Goal: Information Seeking & Learning: Understand process/instructions

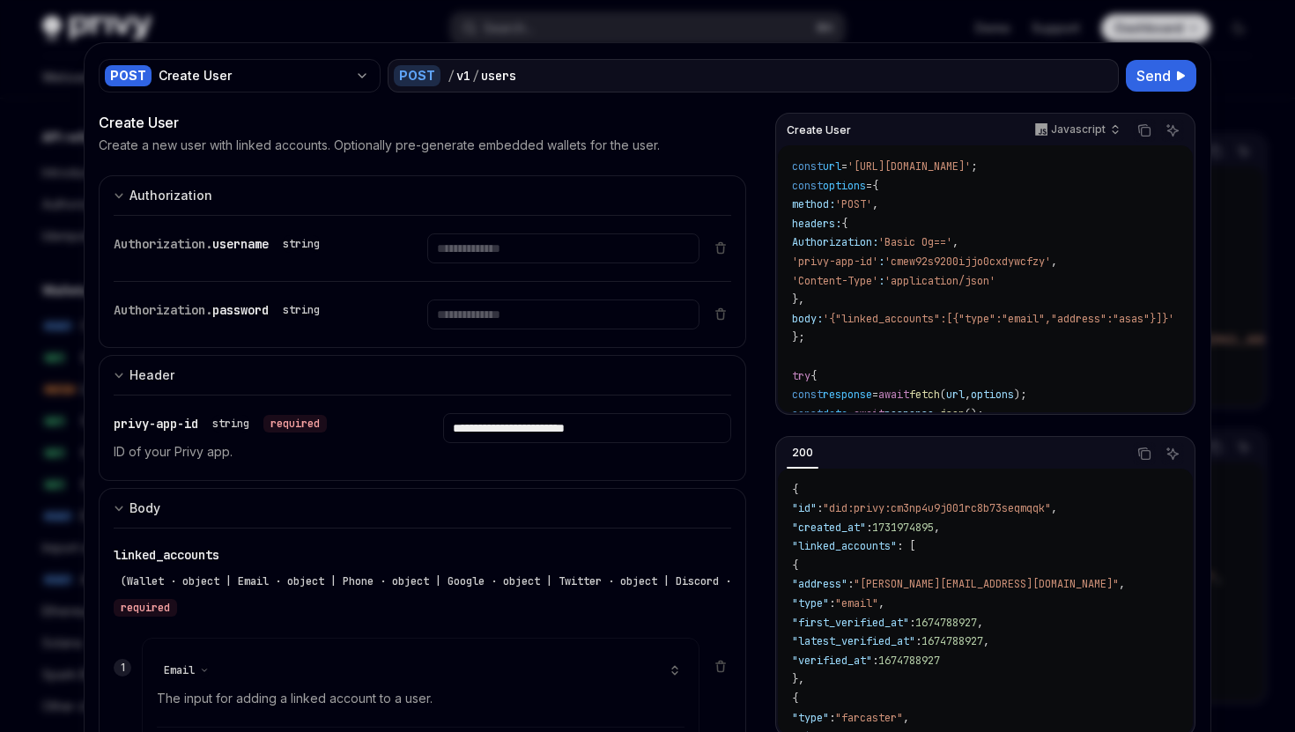
select select "*****"
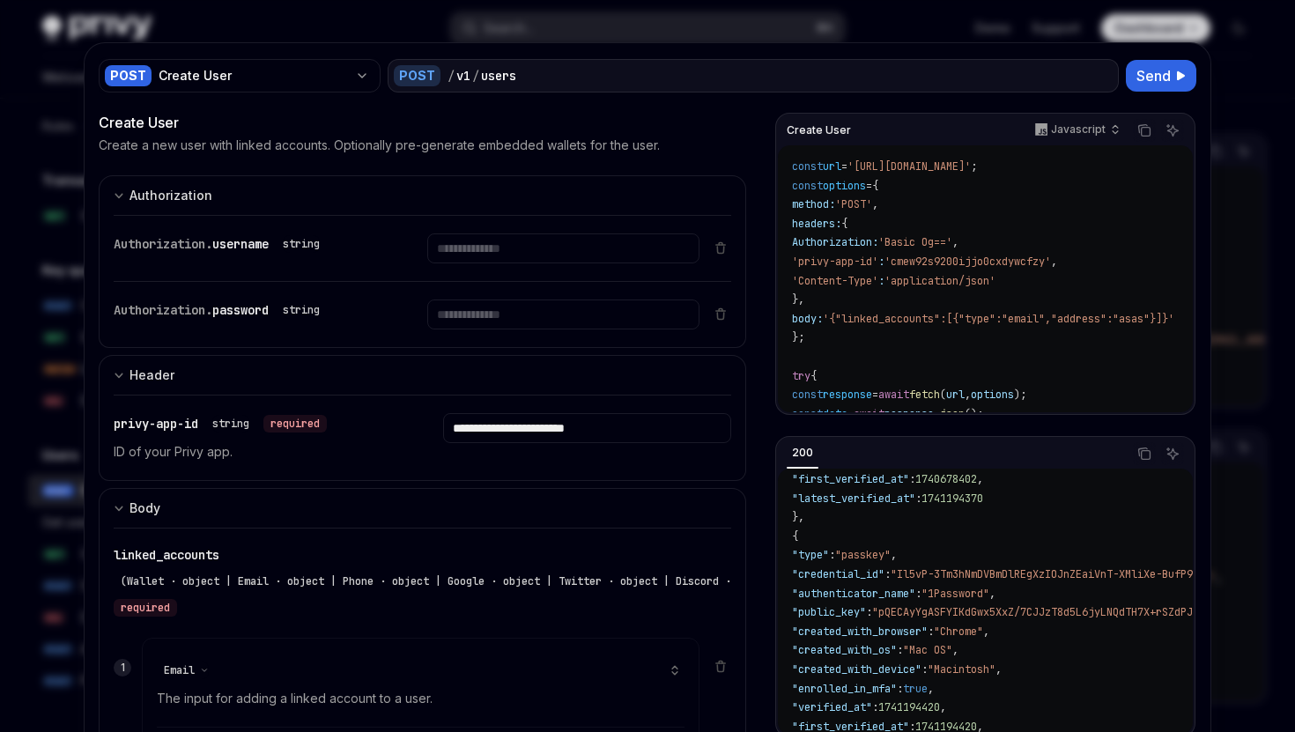
click at [309, 32] on div at bounding box center [647, 366] width 1295 height 732
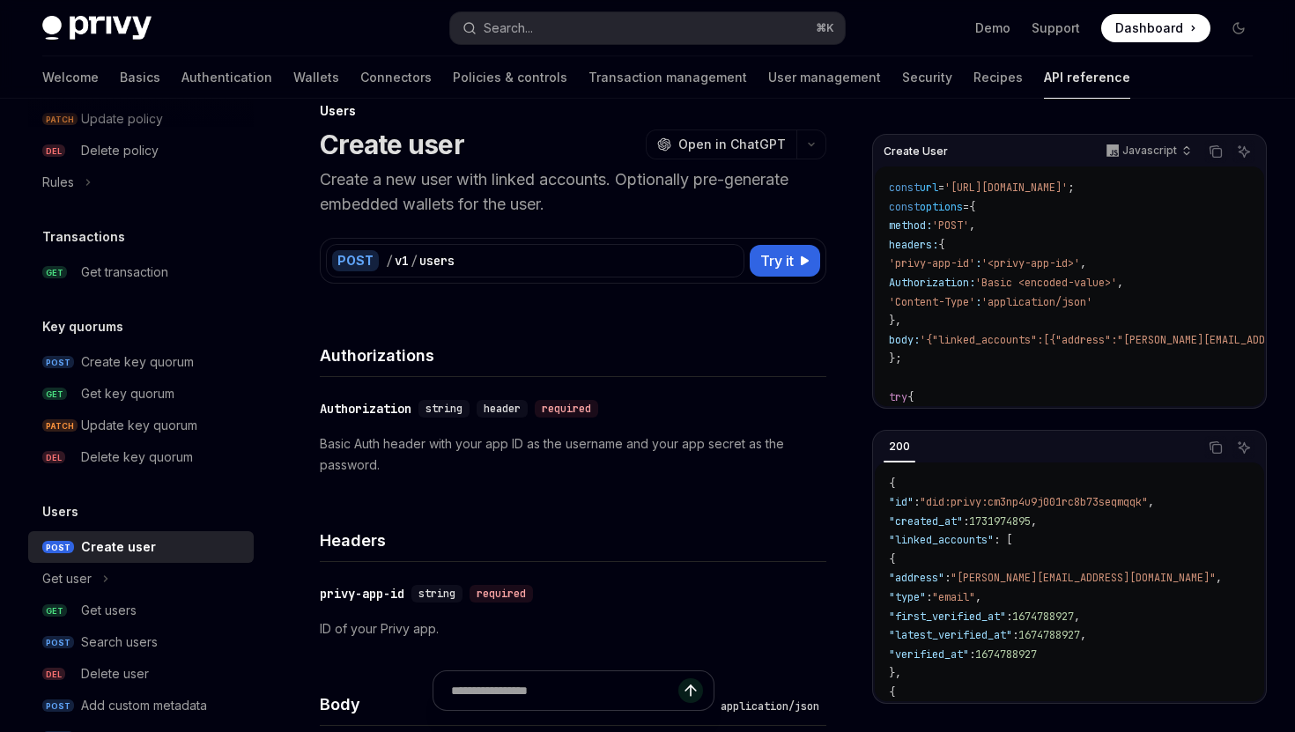
scroll to position [1005, 0]
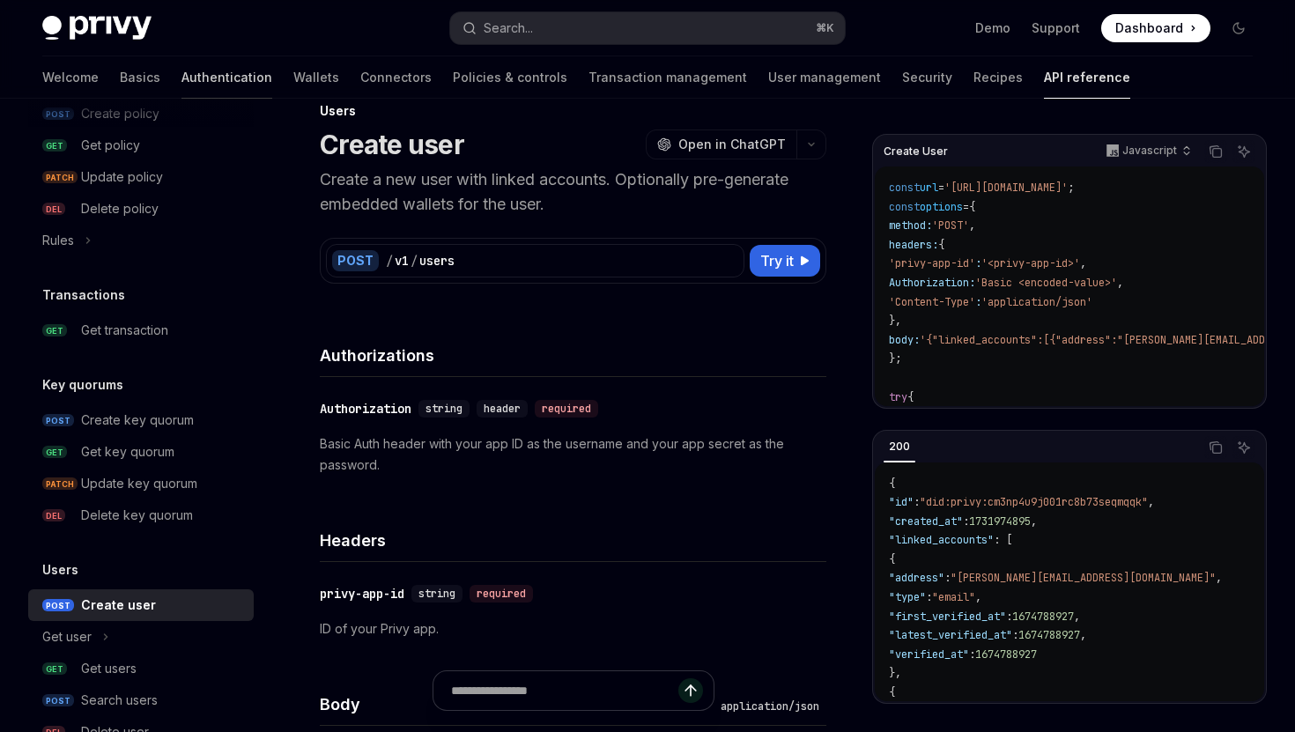
click at [181, 70] on link "Authentication" at bounding box center [226, 77] width 91 height 42
type textarea "*"
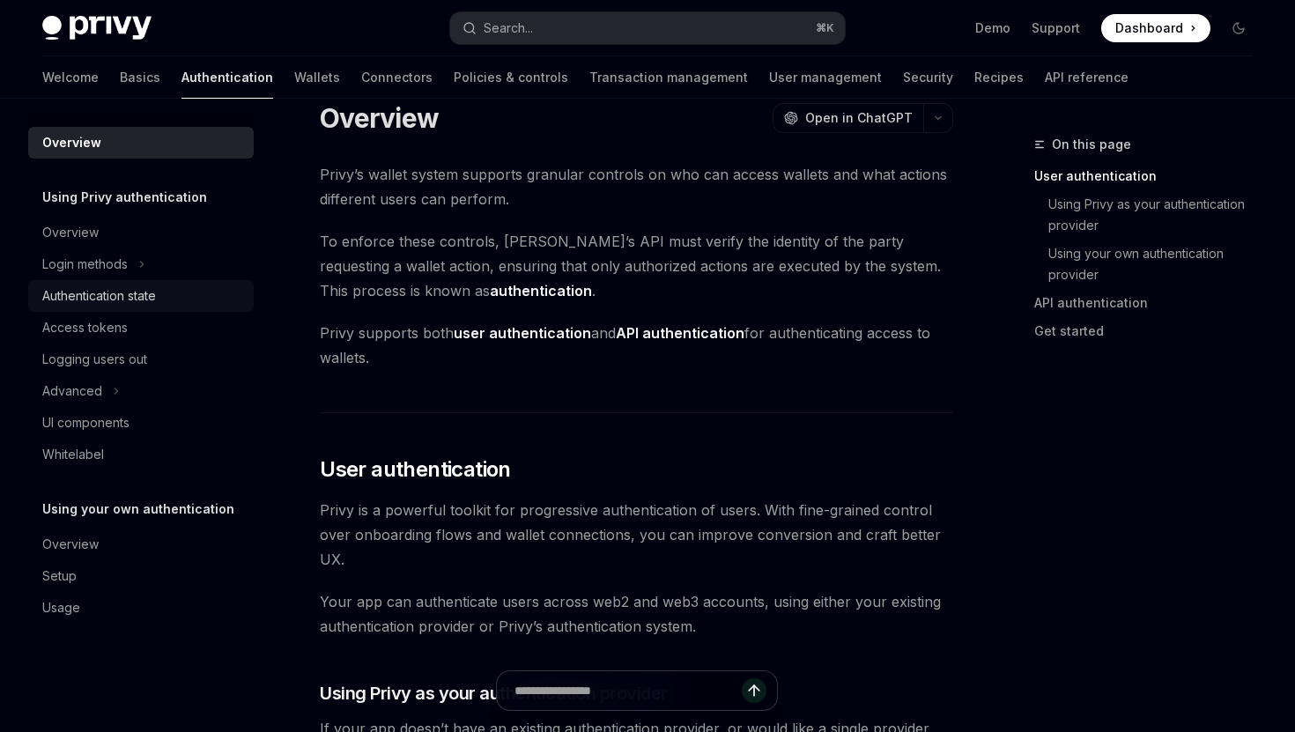
click at [96, 298] on div "Authentication state" at bounding box center [99, 295] width 114 height 21
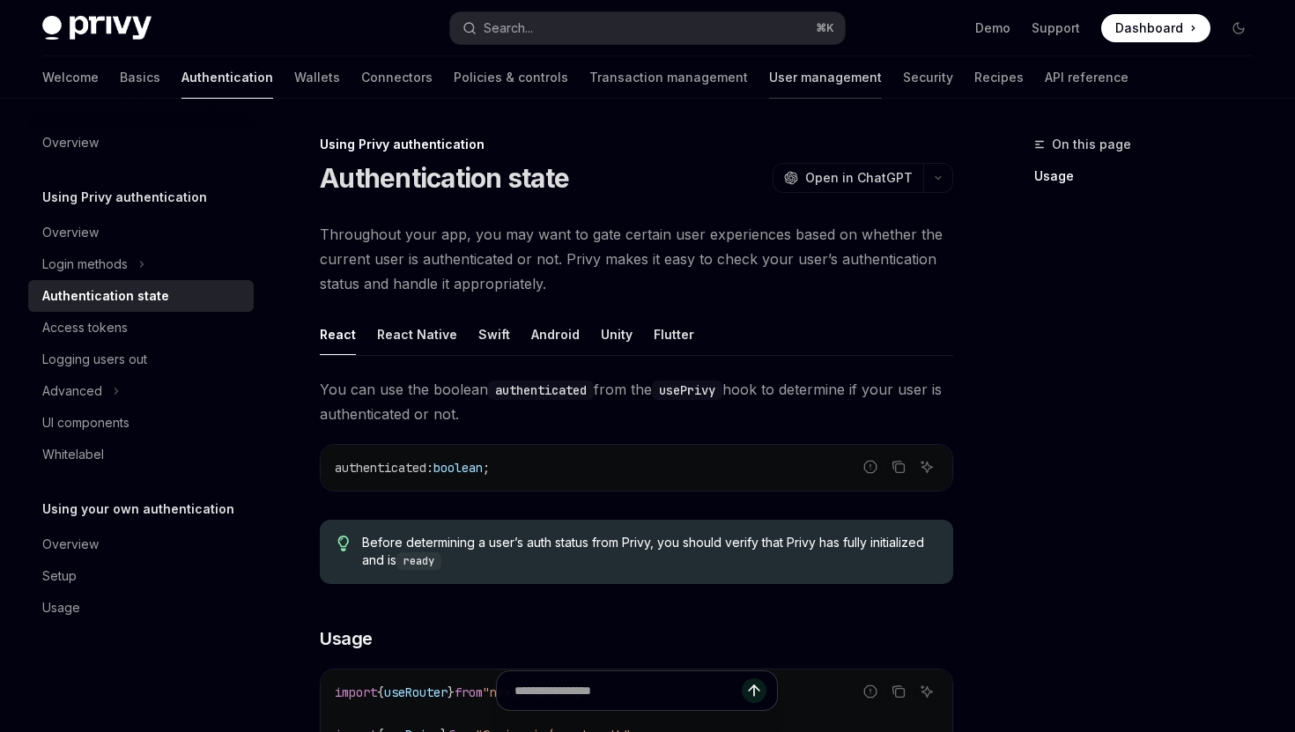
click at [769, 78] on link "User management" at bounding box center [825, 77] width 113 height 42
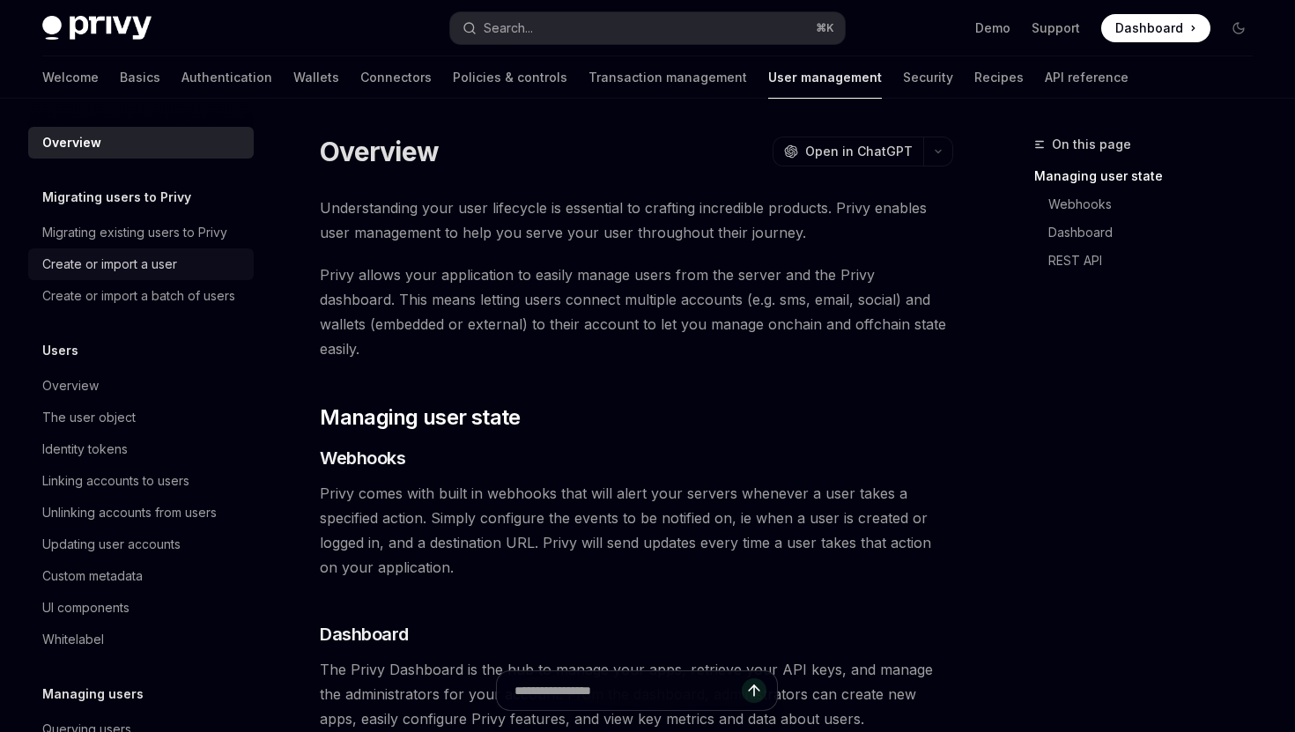
click at [166, 264] on div "Create or import a user" at bounding box center [109, 264] width 135 height 21
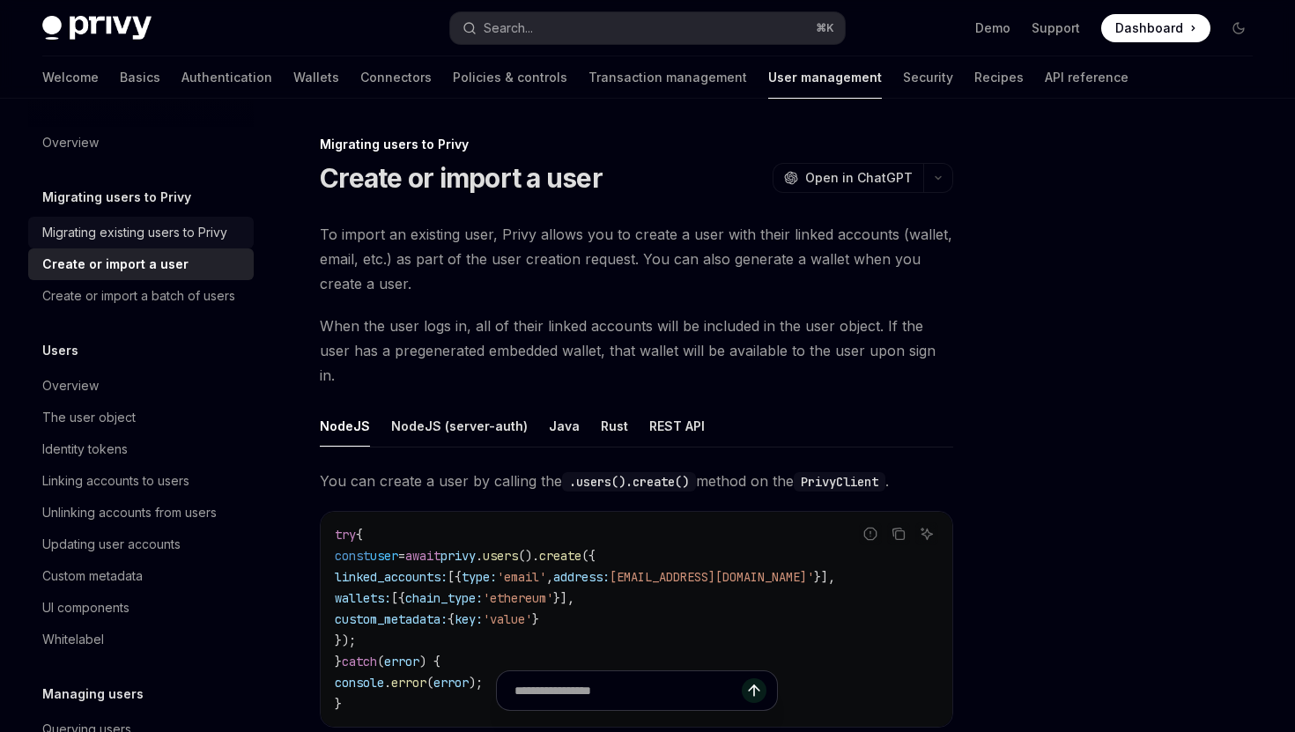
click at [182, 228] on div "Migrating existing users to Privy" at bounding box center [134, 232] width 185 height 21
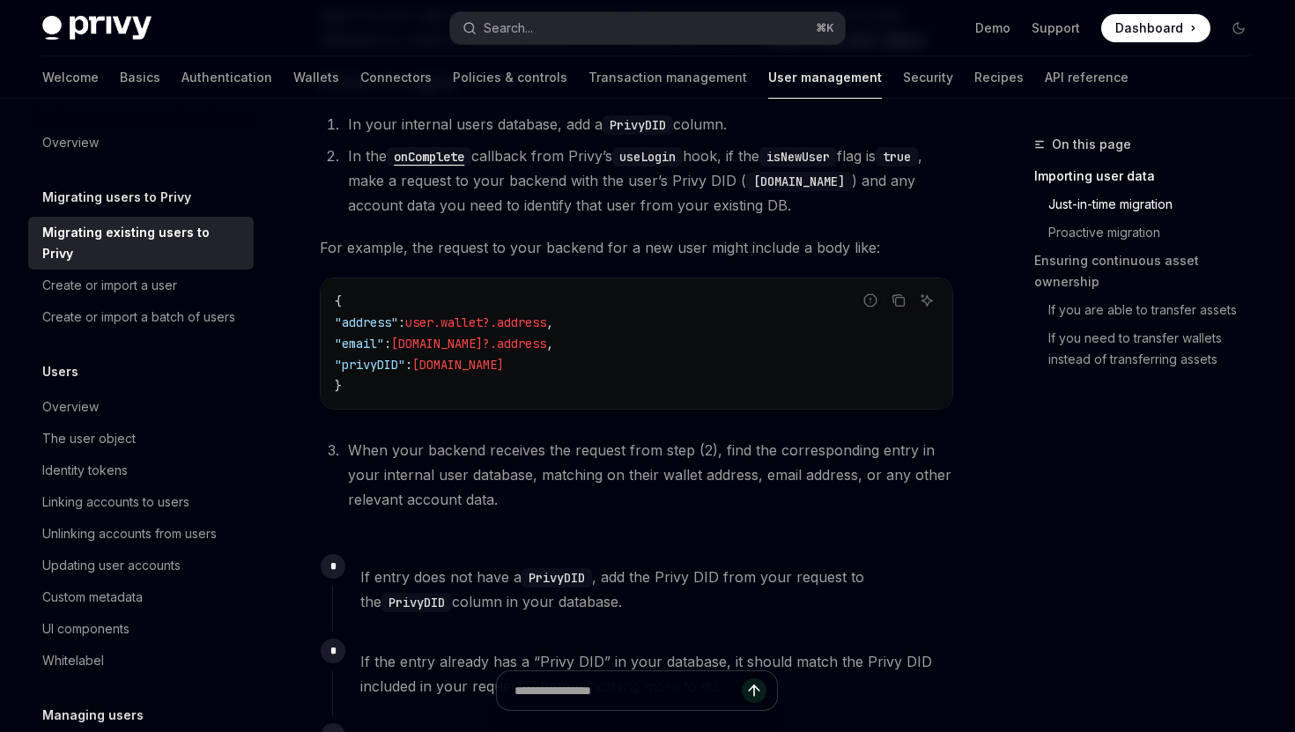
scroll to position [766, 0]
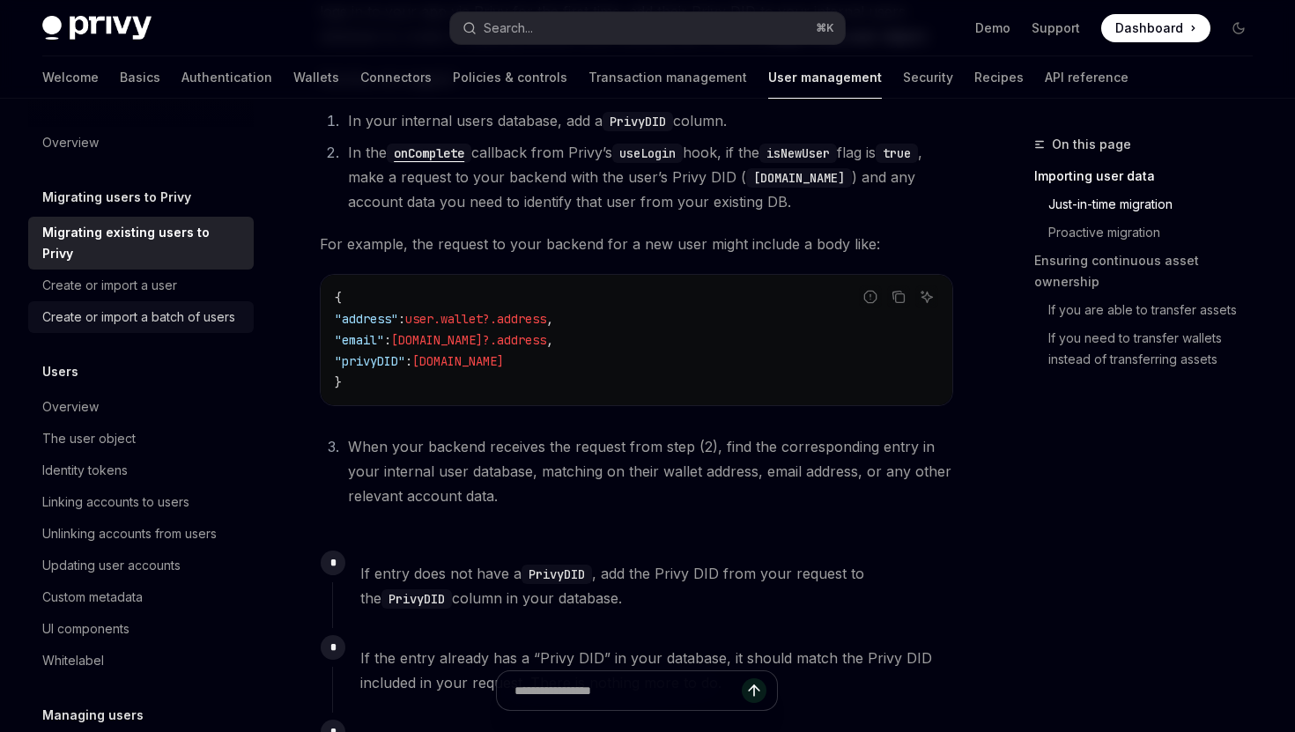
click at [206, 307] on div "Create or import a batch of users" at bounding box center [138, 317] width 193 height 21
type textarea "*"
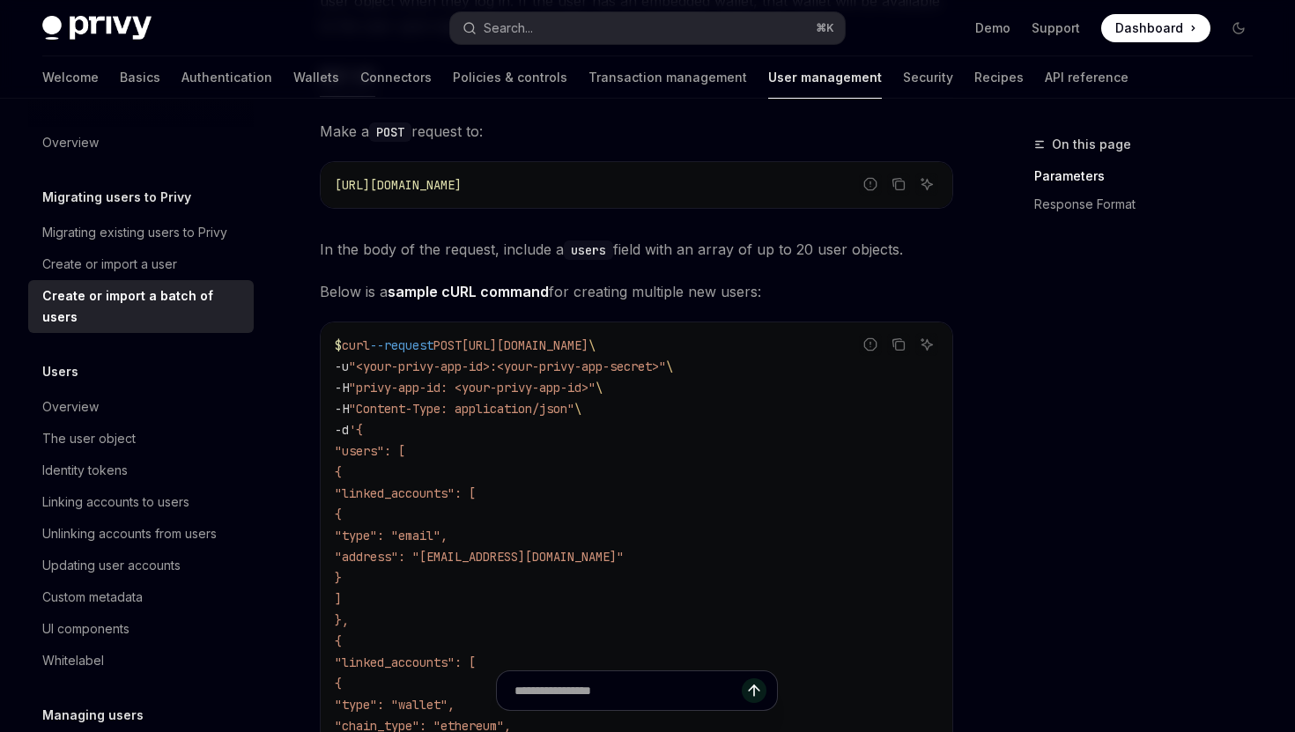
scroll to position [380, 0]
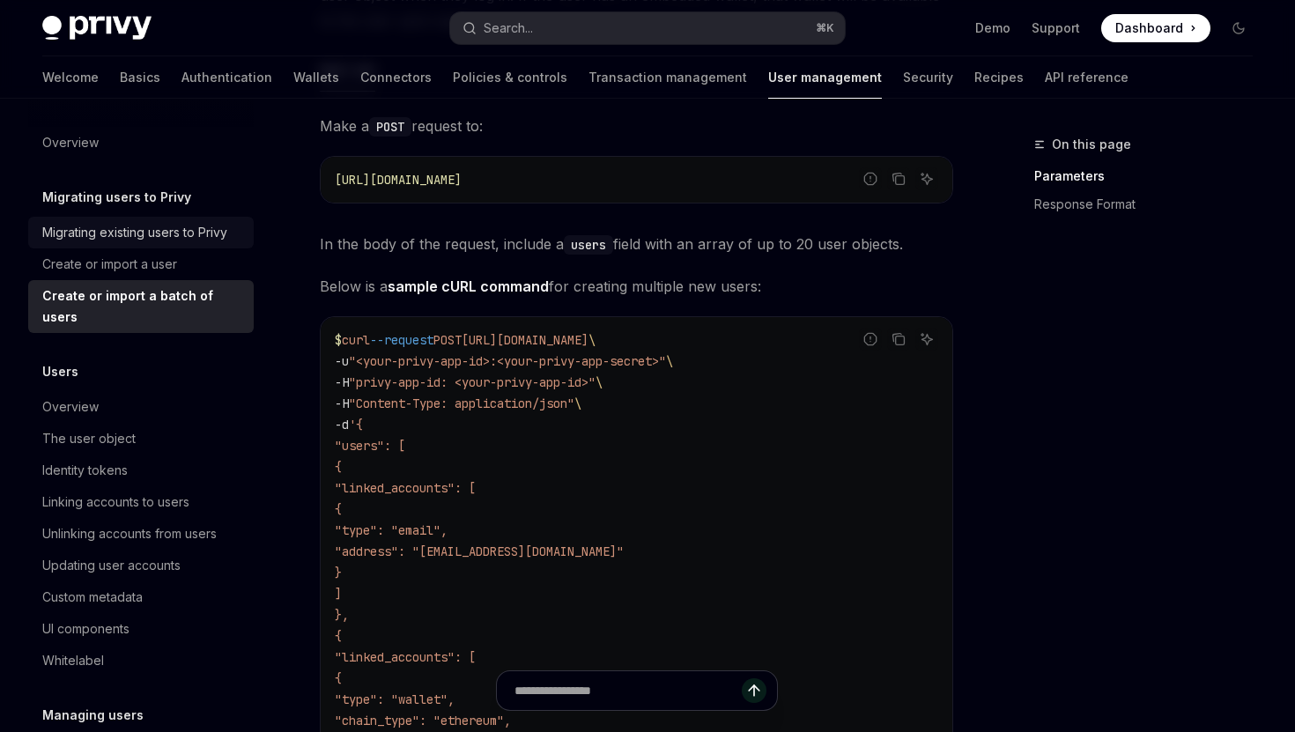
click at [180, 236] on div "Migrating existing users to Privy" at bounding box center [134, 232] width 185 height 21
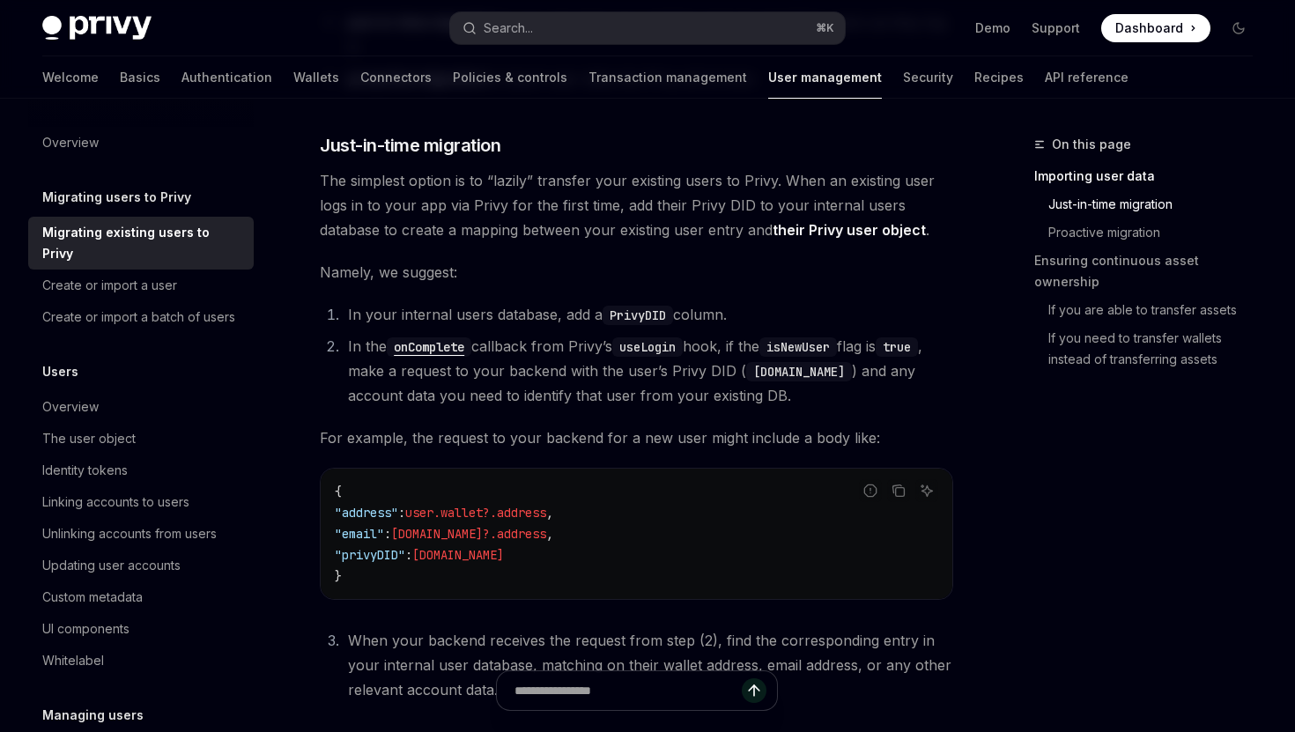
scroll to position [579, 0]
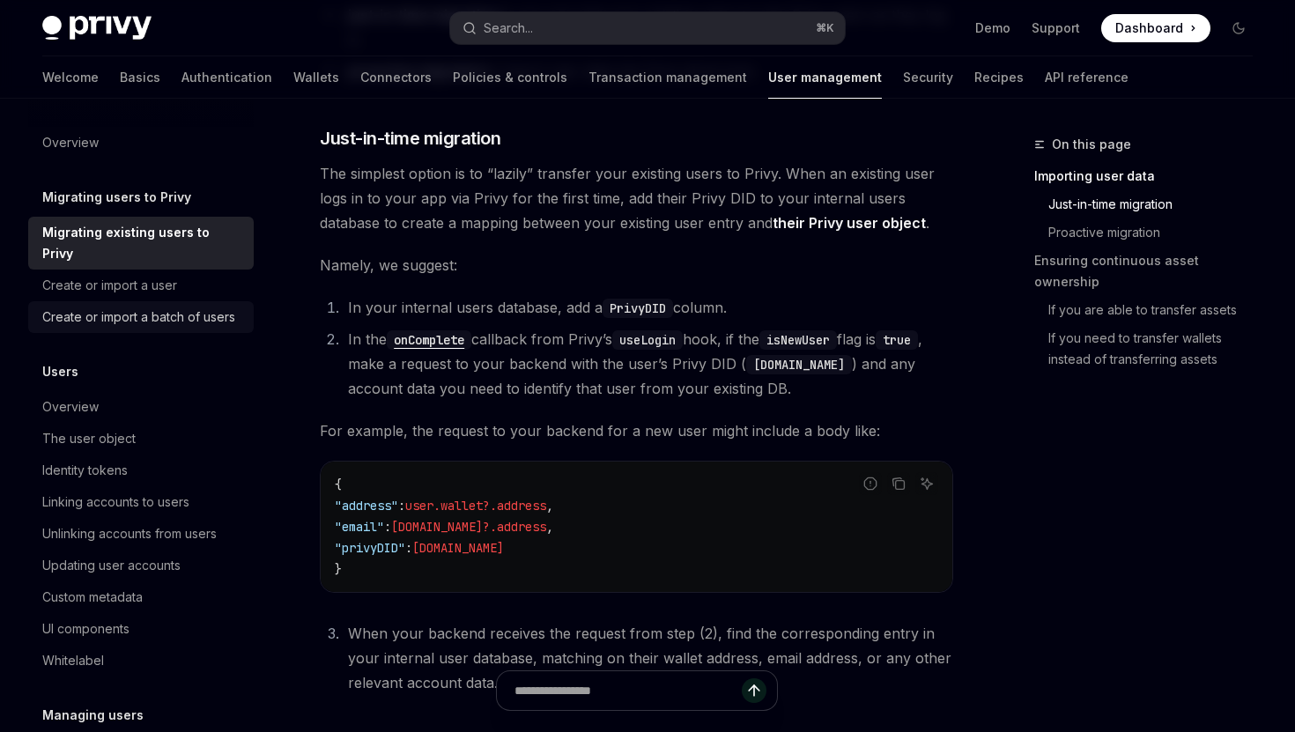
click at [129, 307] on div "Create or import a batch of users" at bounding box center [138, 317] width 193 height 21
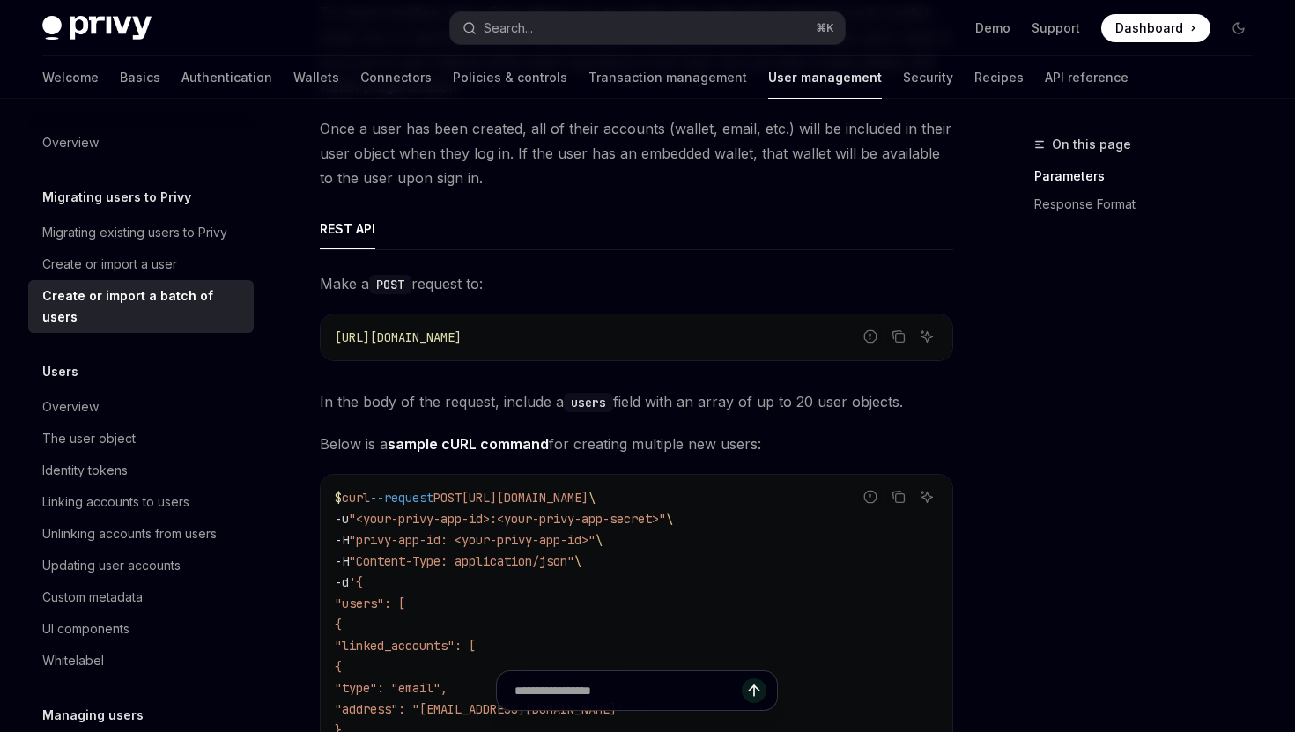
scroll to position [229, 0]
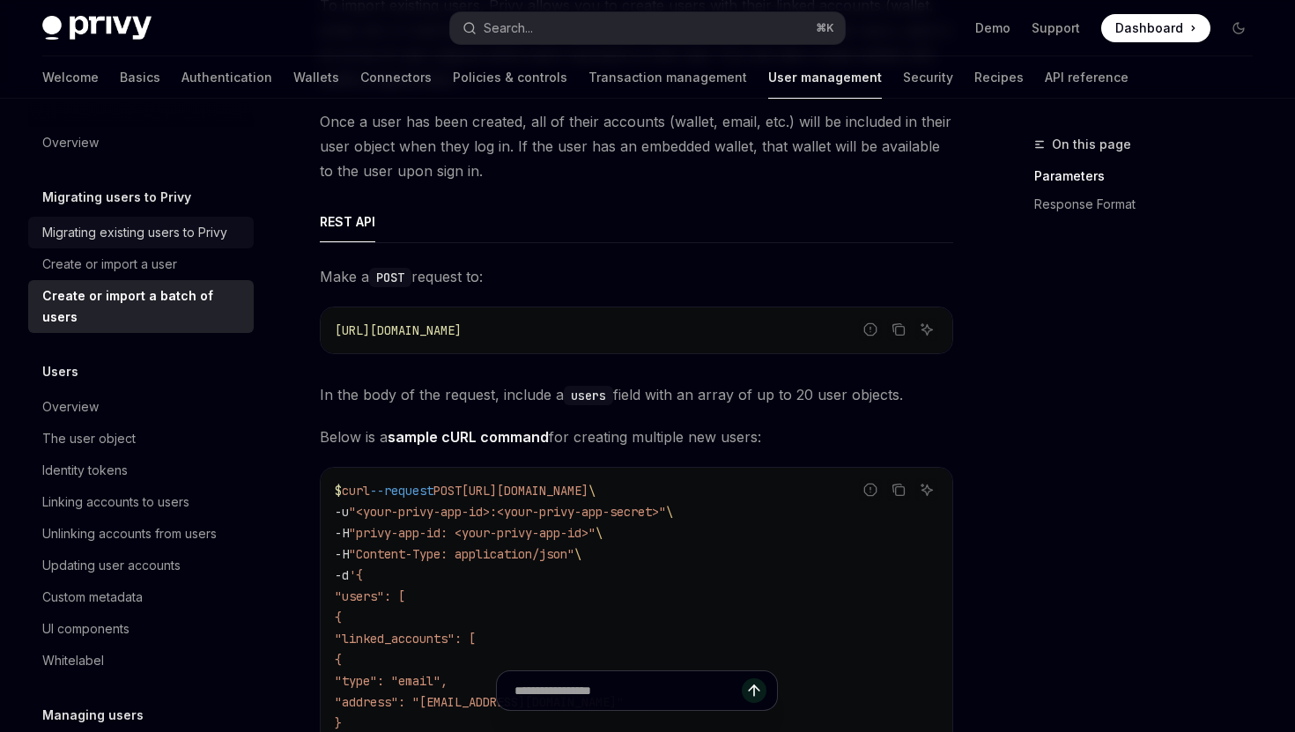
click at [196, 230] on div "Migrating existing users to Privy" at bounding box center [134, 232] width 185 height 21
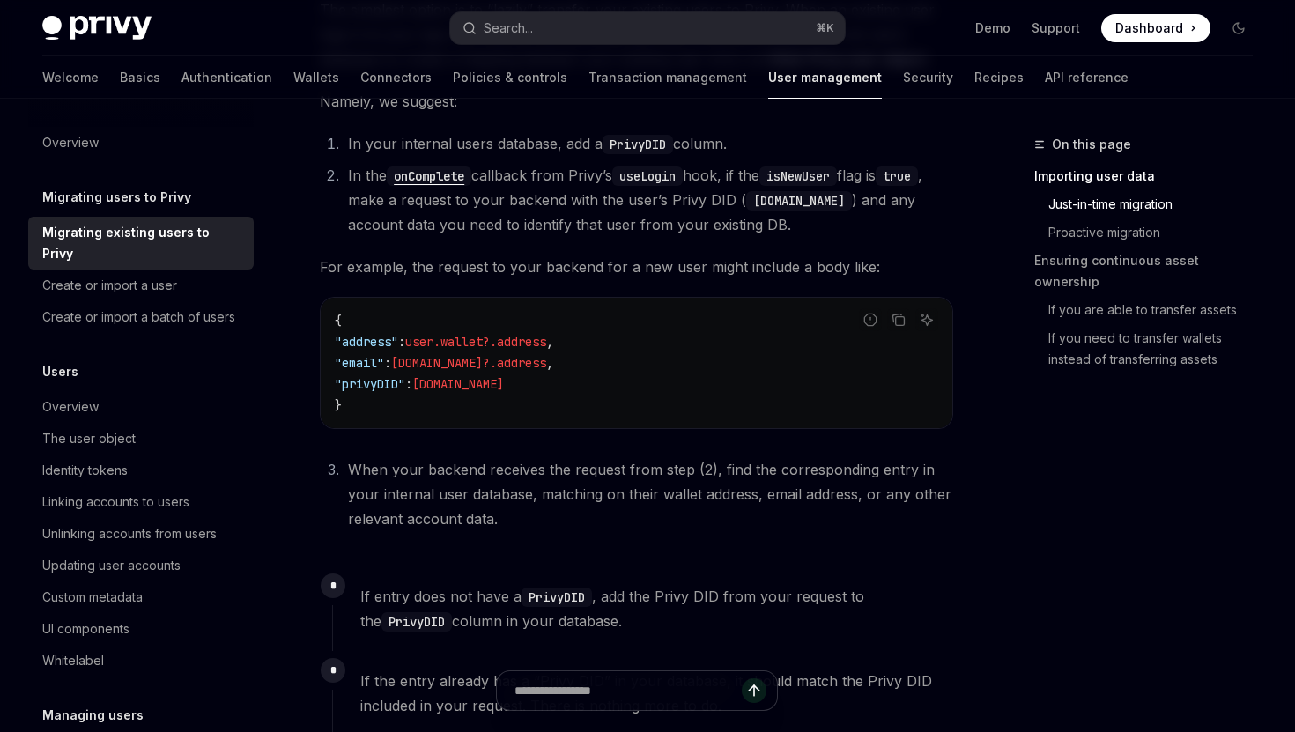
scroll to position [754, 0]
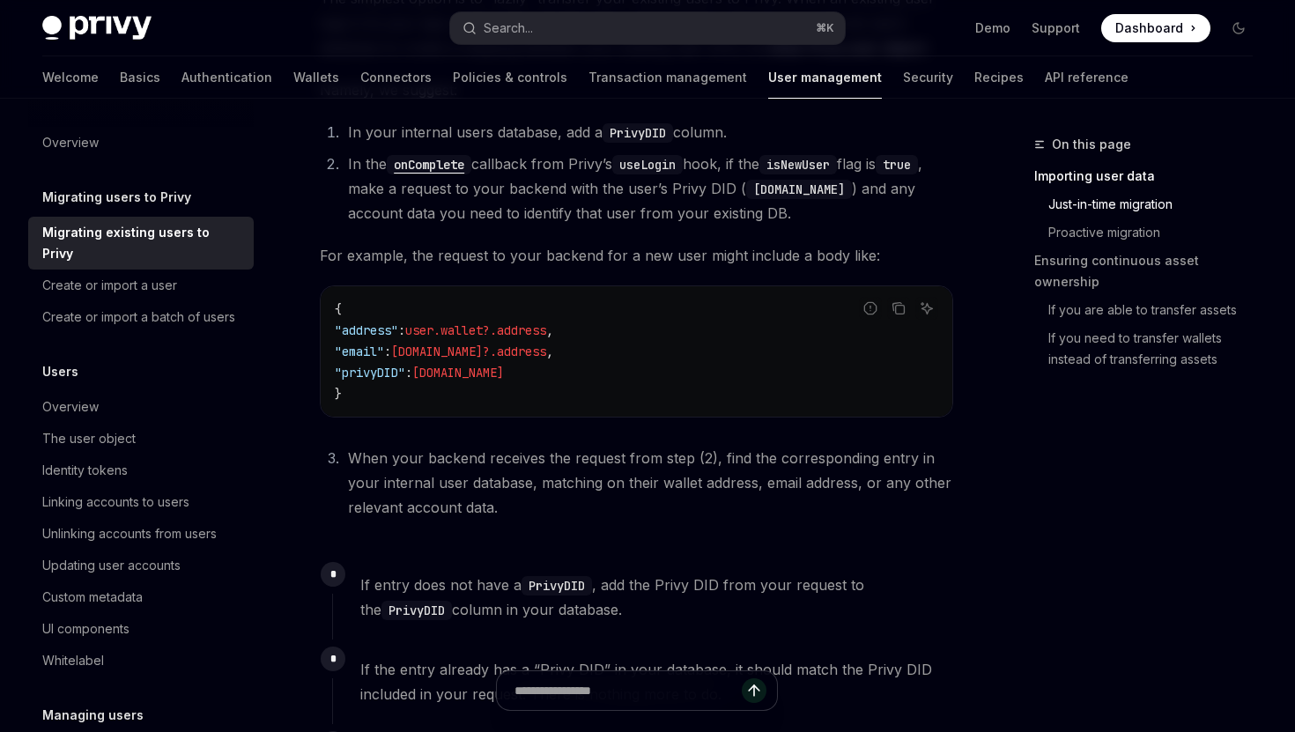
click at [580, 391] on code "{ "address" : user.wallet?.address , "email" : user.email?.address , "privyDID"…" at bounding box center [637, 352] width 604 height 106
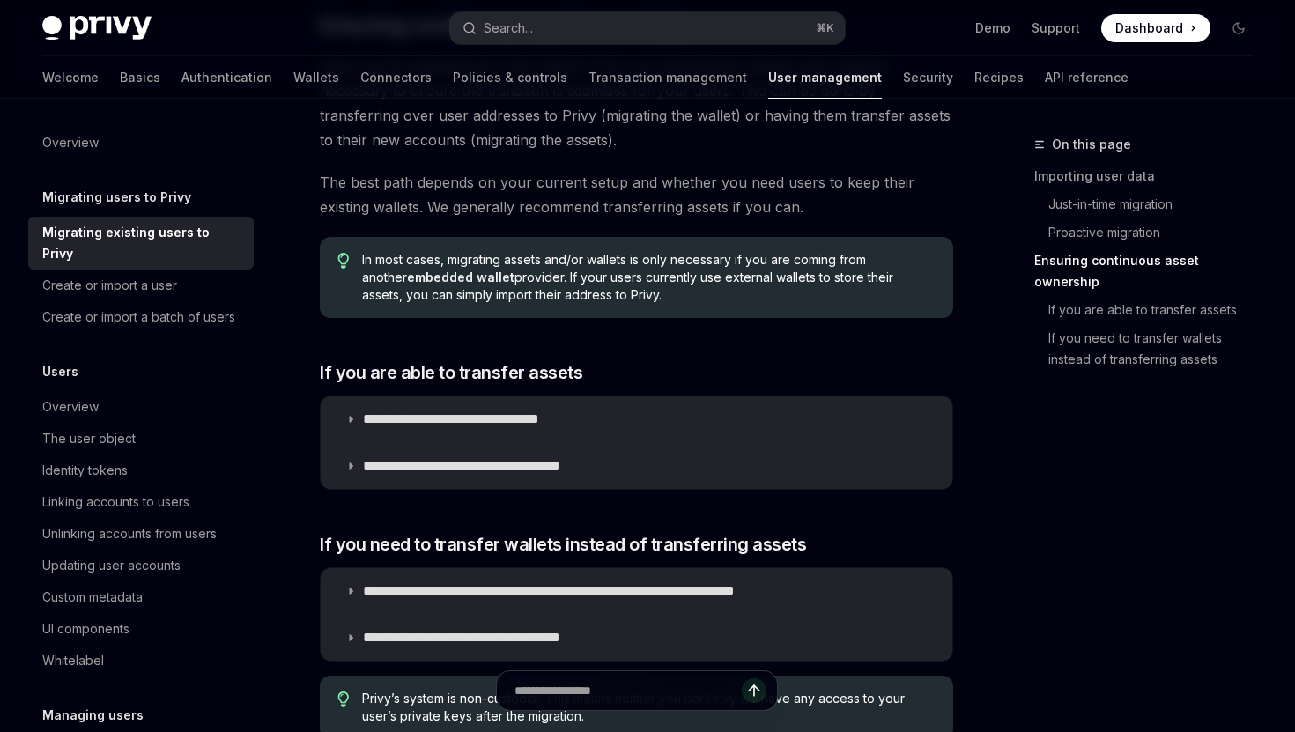
scroll to position [1951, 0]
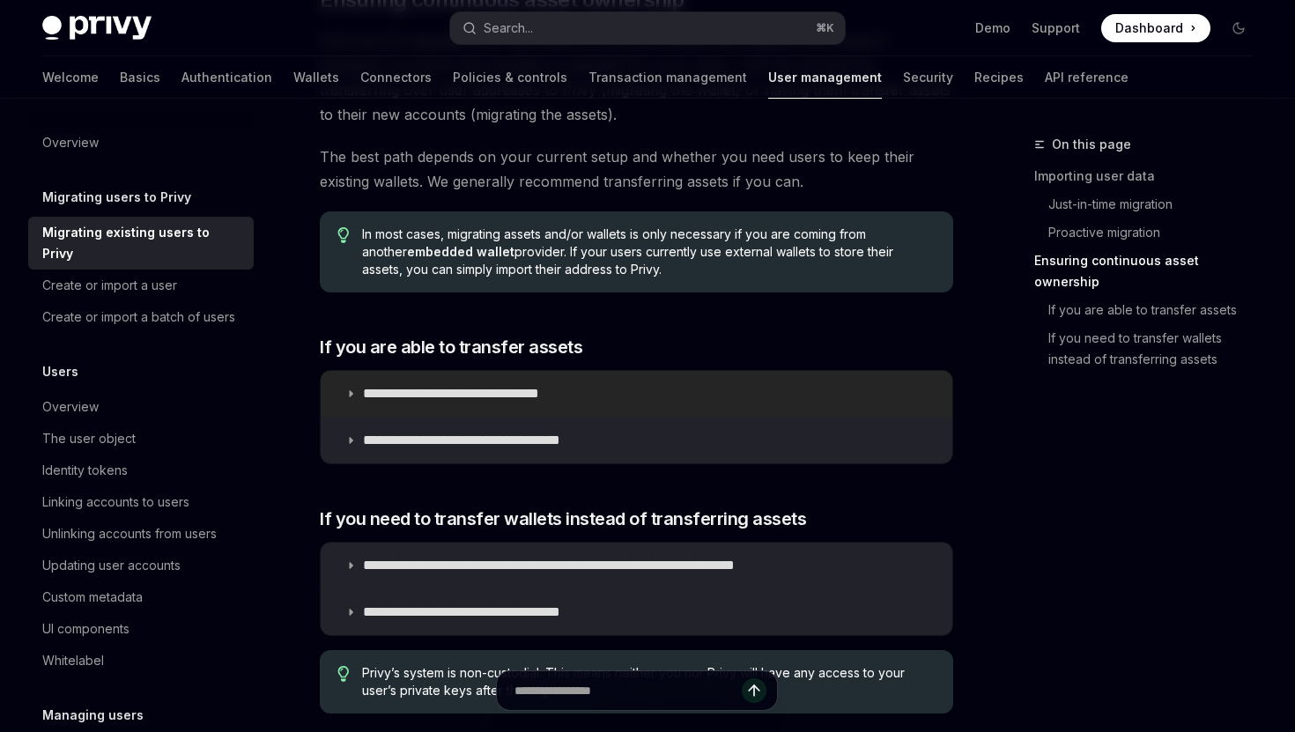
click at [478, 395] on p "**********" at bounding box center [477, 394] width 229 height 18
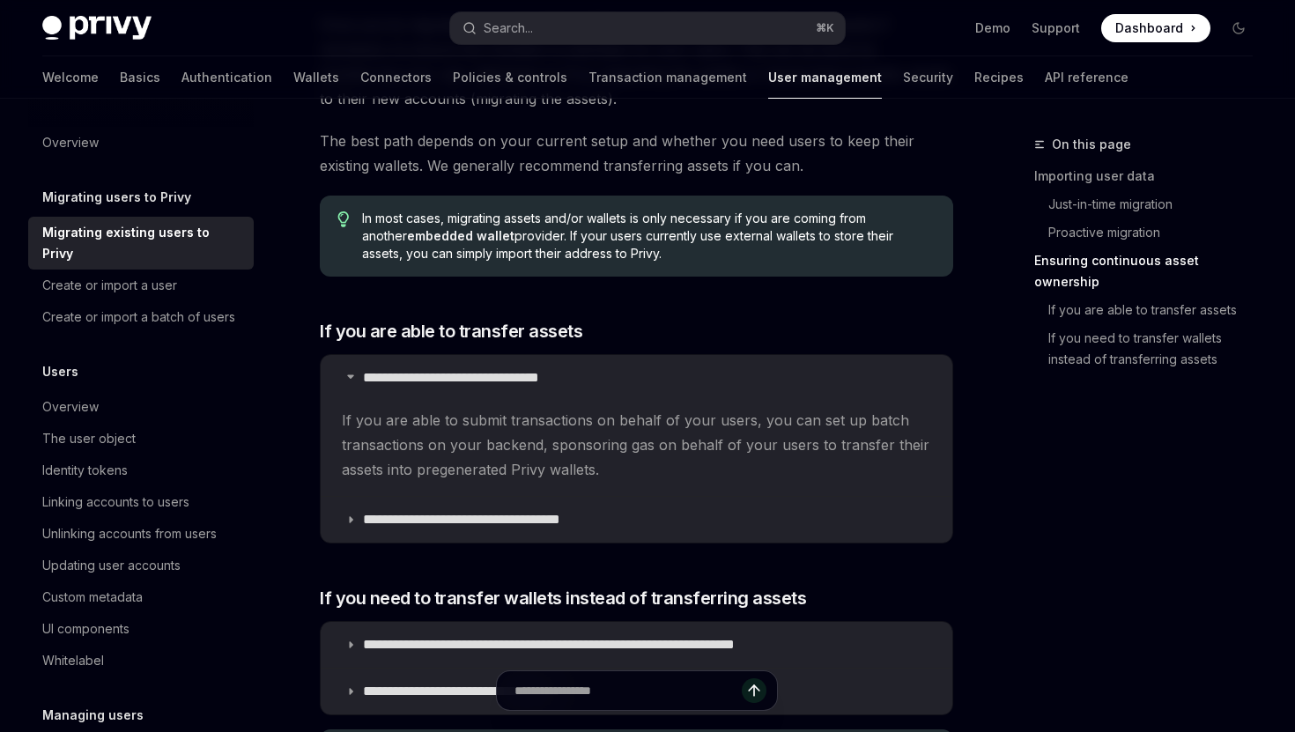
scroll to position [1972, 0]
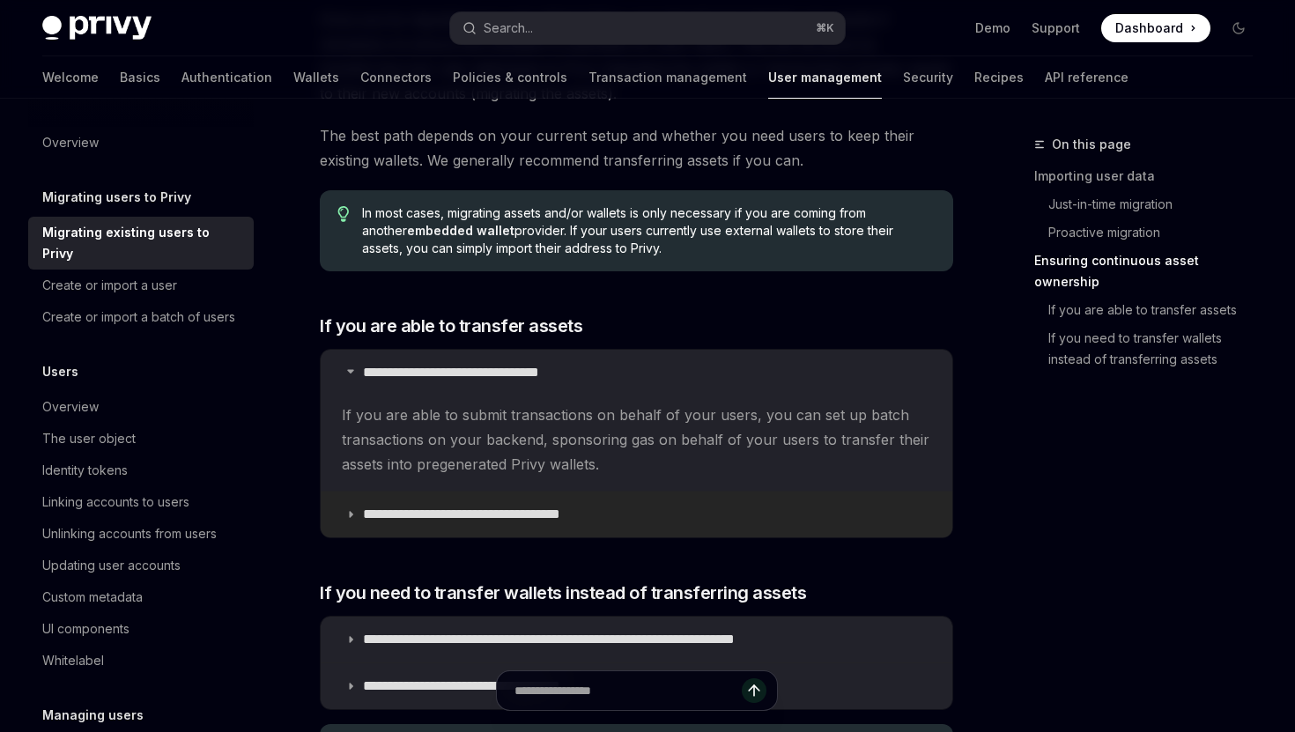
click at [398, 522] on p "**********" at bounding box center [493, 515] width 261 height 18
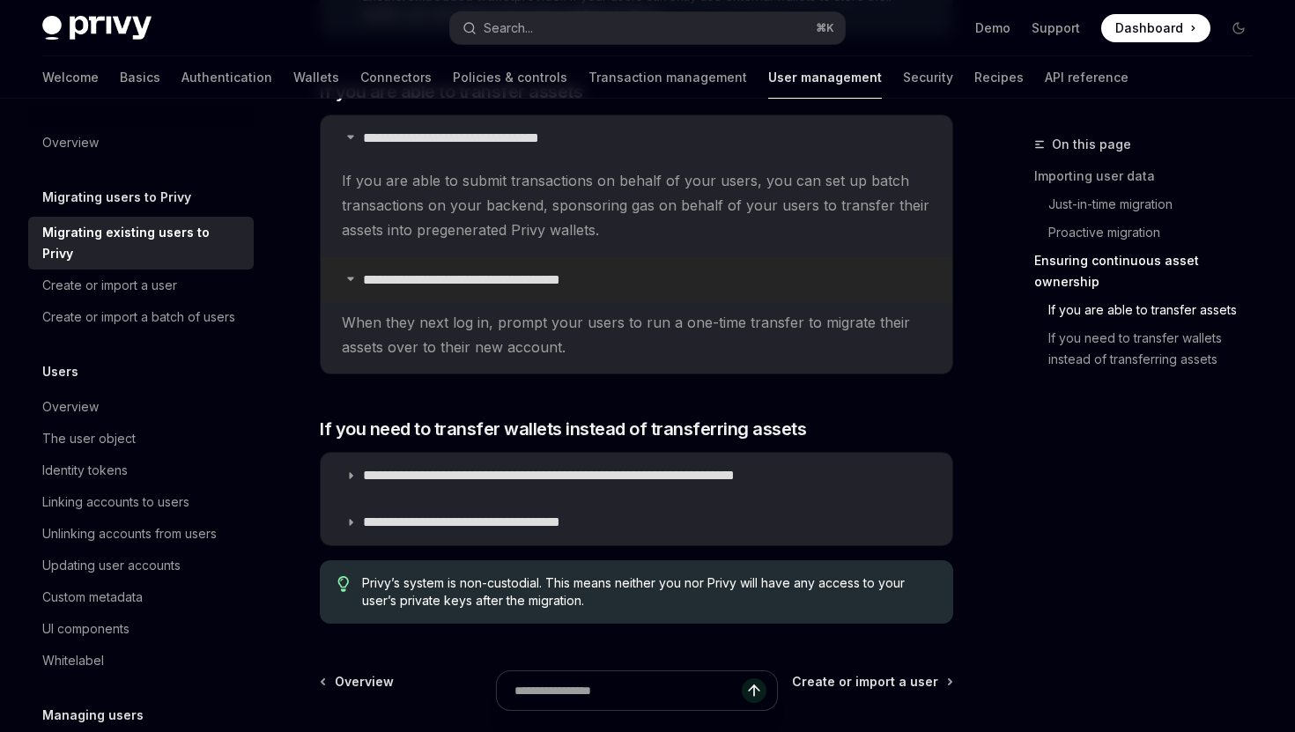
scroll to position [2207, 0]
click at [386, 516] on p "**********" at bounding box center [493, 522] width 261 height 18
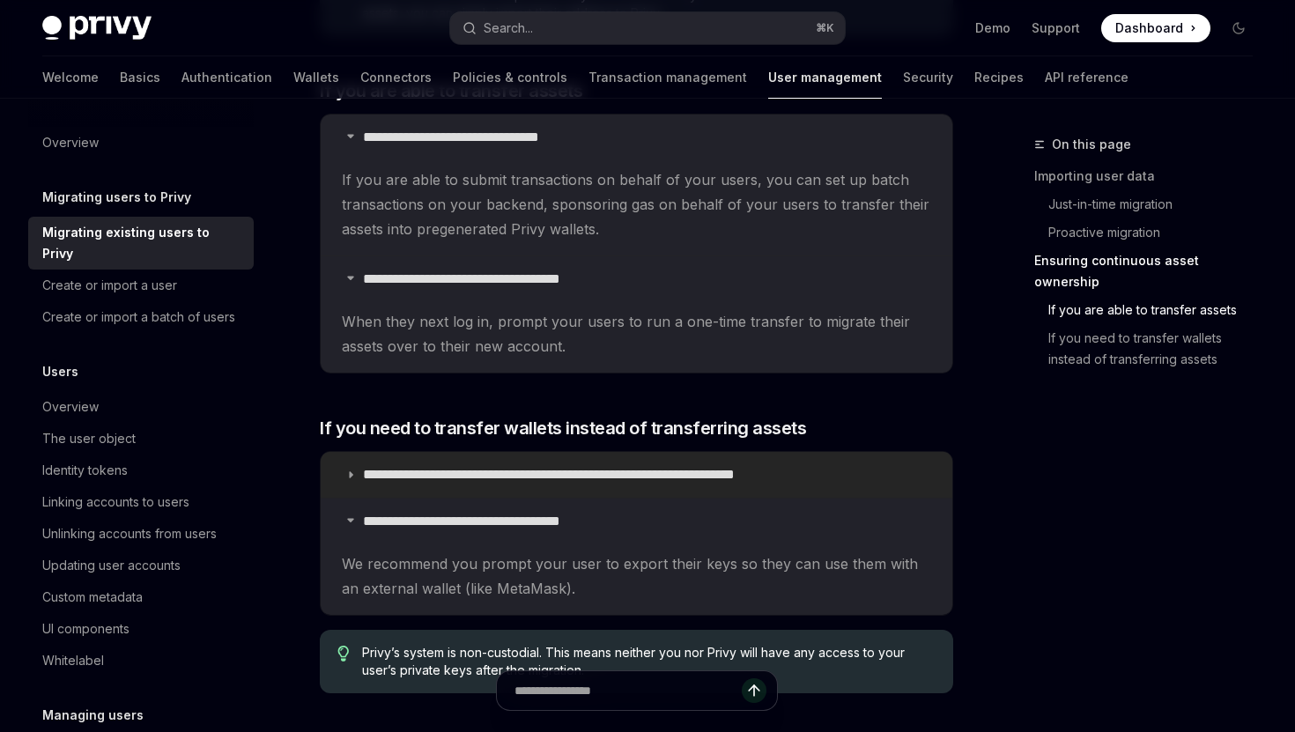
click at [402, 474] on p "**********" at bounding box center [606, 475] width 486 height 18
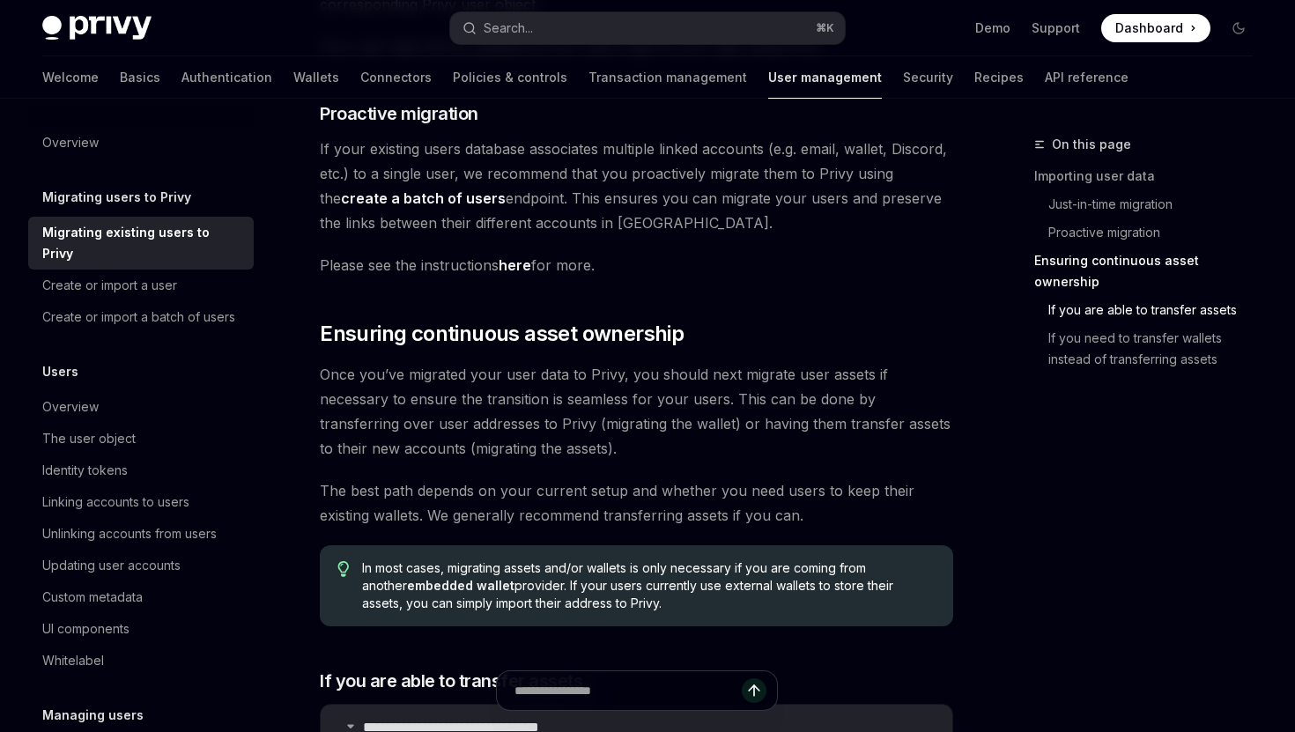
scroll to position [2523, 0]
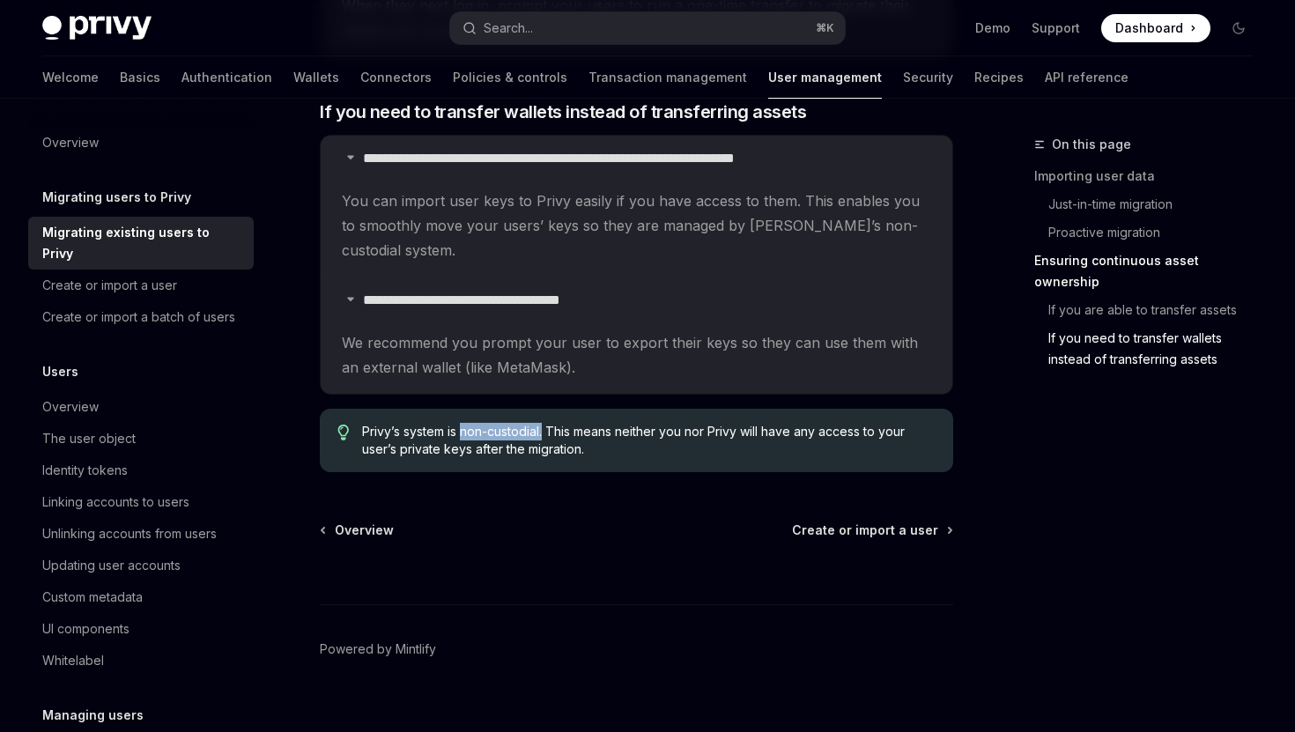
drag, startPoint x: 544, startPoint y: 407, endPoint x: 460, endPoint y: 405, distance: 84.6
click at [460, 423] on span "Privy’s system is non-custodial. This means neither you nor Privy will have any…" at bounding box center [649, 440] width 574 height 35
copy span "non-custodial."
click at [130, 275] on div "Create or import a user" at bounding box center [109, 285] width 135 height 21
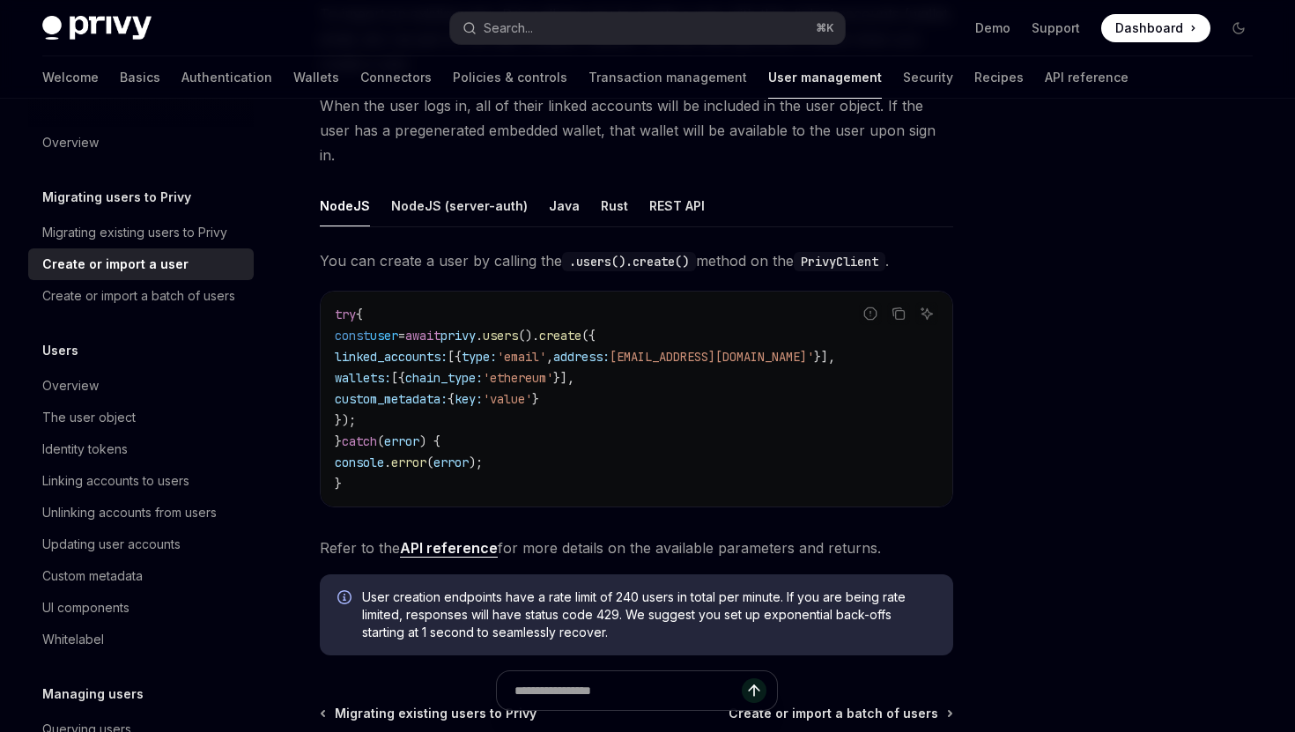
scroll to position [231, 0]
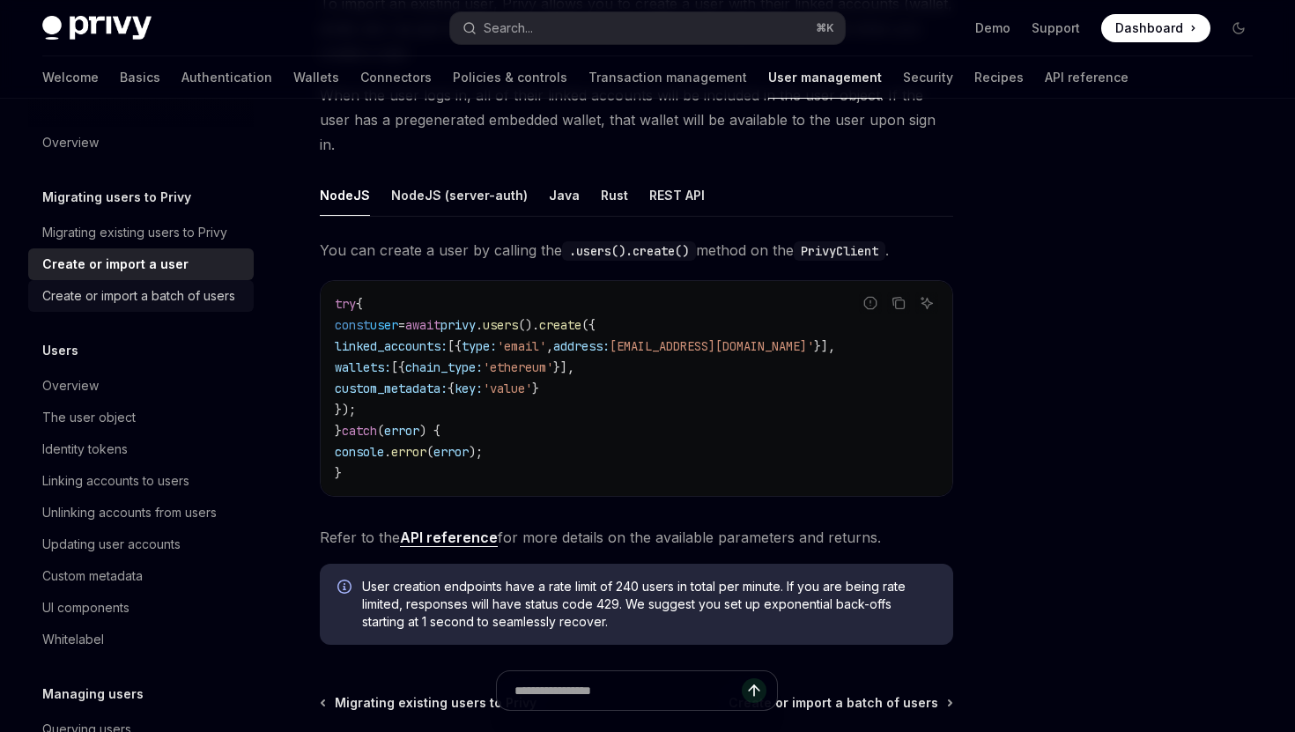
click at [152, 282] on link "Create or import a batch of users" at bounding box center [141, 296] width 226 height 32
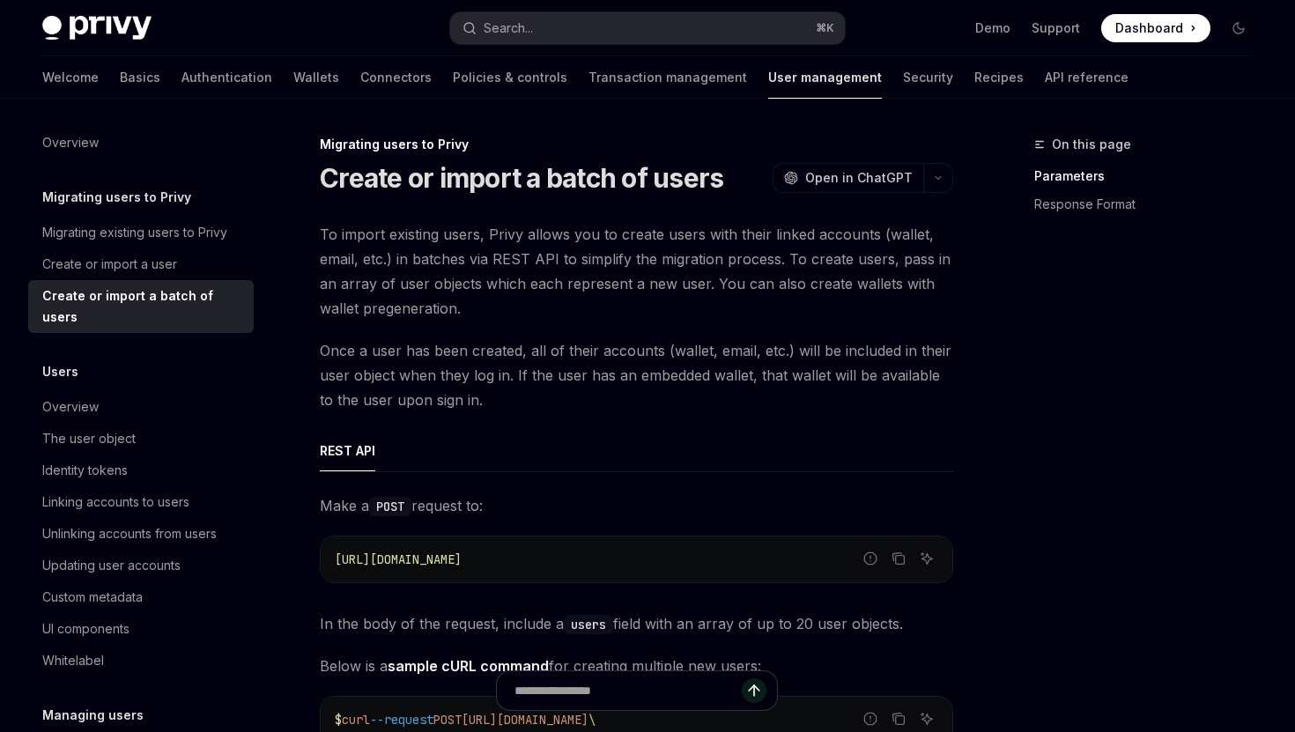
type textarea "*"
